Goal: Transaction & Acquisition: Purchase product/service

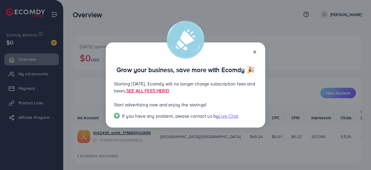
click at [253, 51] on icon at bounding box center [255, 52] width 5 height 5
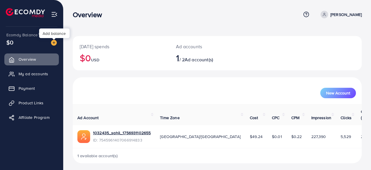
click at [54, 42] on img at bounding box center [54, 43] width 6 height 6
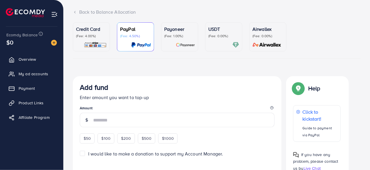
scroll to position [31, 0]
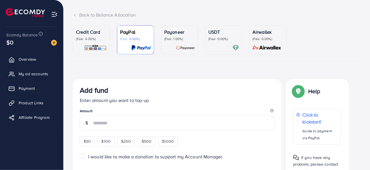
click at [85, 33] on p "Credit Card" at bounding box center [91, 31] width 31 height 7
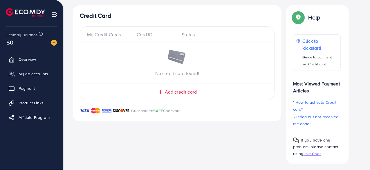
scroll to position [108, 0]
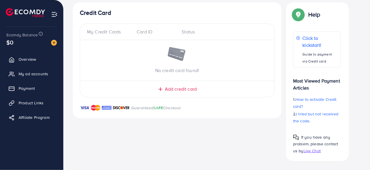
click at [174, 89] on span "Add credit card" at bounding box center [181, 89] width 32 height 7
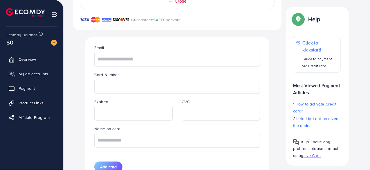
scroll to position [196, 0]
click at [135, 58] on input "text" at bounding box center [177, 59] width 166 height 15
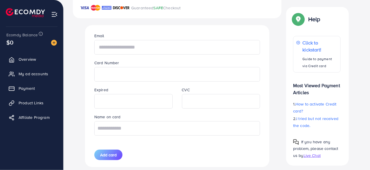
scroll to position [207, 0]
click at [128, 52] on input "text" at bounding box center [177, 47] width 166 height 15
paste input "**********"
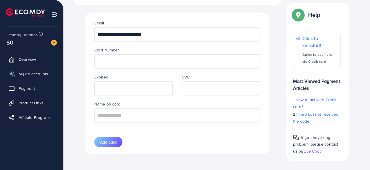
scroll to position [220, 0]
type input "**********"
click at [119, 117] on input "text" at bounding box center [177, 116] width 166 height 15
click at [118, 114] on input "*****" at bounding box center [177, 115] width 166 height 15
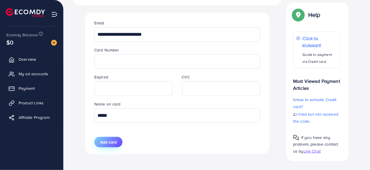
click at [107, 140] on span "Add card" at bounding box center [108, 142] width 17 height 6
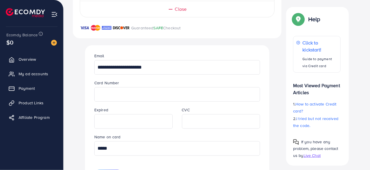
scroll to position [244, 0]
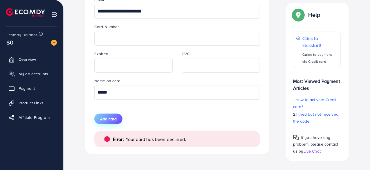
click at [113, 118] on span "Add card" at bounding box center [108, 119] width 17 height 6
click at [115, 93] on input "*****" at bounding box center [177, 92] width 166 height 15
type input "*"
type input "*****"
click at [104, 119] on span "Add card" at bounding box center [108, 119] width 17 height 6
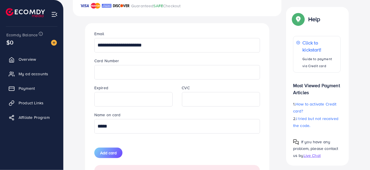
scroll to position [208, 0]
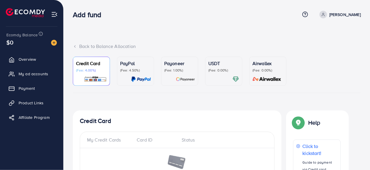
click at [90, 69] on p "(Fee: 4.00%)" at bounding box center [91, 70] width 31 height 5
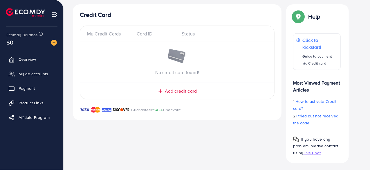
scroll to position [108, 0]
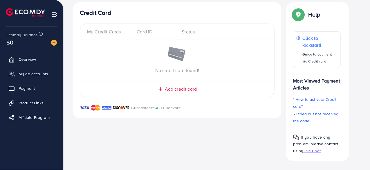
click at [172, 89] on span "Add credit card" at bounding box center [181, 89] width 32 height 7
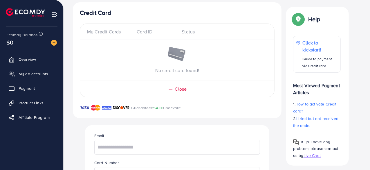
drag, startPoint x: 172, startPoint y: 89, endPoint x: 152, endPoint y: 82, distance: 20.2
click at [152, 82] on div "Close" at bounding box center [177, 87] width 194 height 12
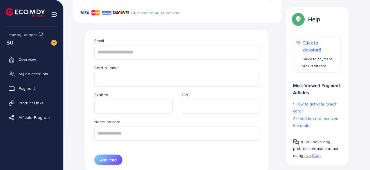
scroll to position [203, 0]
click at [119, 55] on input "text" at bounding box center [177, 51] width 166 height 15
paste input "**********"
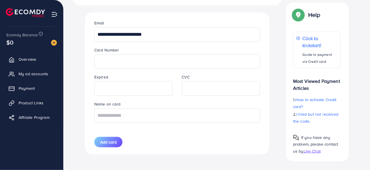
type input "**********"
click at [118, 118] on input "text" at bounding box center [177, 115] width 166 height 15
type input "*****"
click at [106, 141] on span "Add card" at bounding box center [108, 142] width 17 height 6
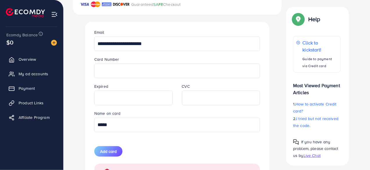
scroll to position [212, 0]
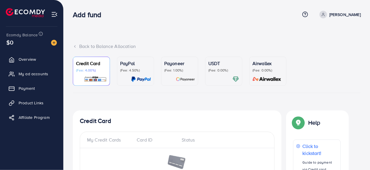
click at [123, 77] on div at bounding box center [135, 79] width 31 height 7
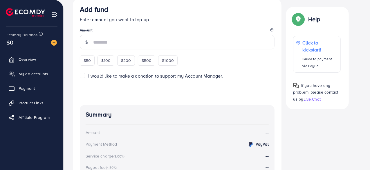
scroll to position [111, 0]
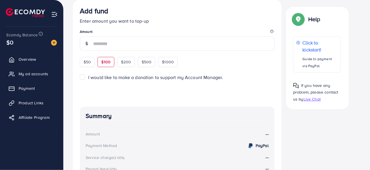
click at [104, 63] on span "$100" at bounding box center [105, 62] width 9 height 6
type input "***"
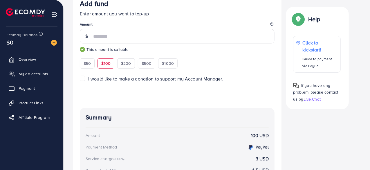
scroll to position [117, 0]
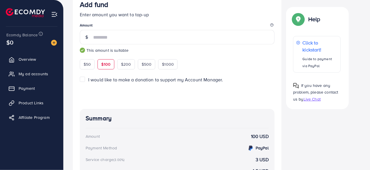
click at [88, 78] on label "I would like to make a donation to support my Account Manager." at bounding box center [155, 79] width 135 height 7
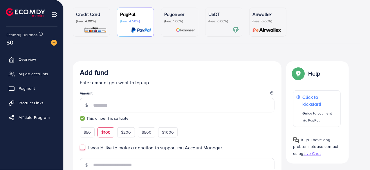
scroll to position [50, 0]
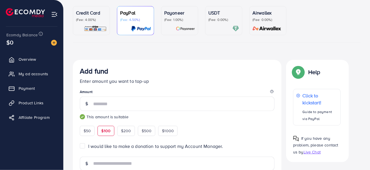
click at [100, 19] on p "(Fee: 4.00%)" at bounding box center [91, 19] width 31 height 5
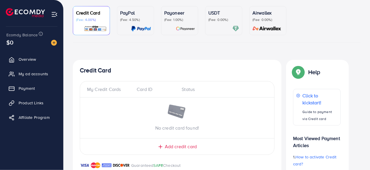
click at [146, 91] on div "Card ID" at bounding box center [154, 89] width 45 height 7
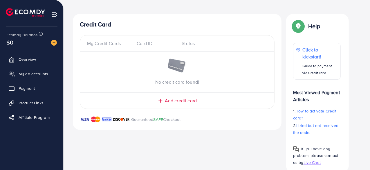
scroll to position [108, 0]
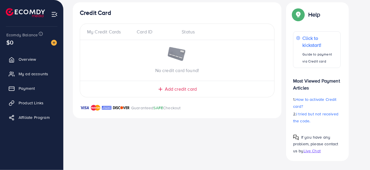
click at [179, 90] on span "Add credit card" at bounding box center [181, 89] width 32 height 7
